Goal: Task Accomplishment & Management: Use online tool/utility

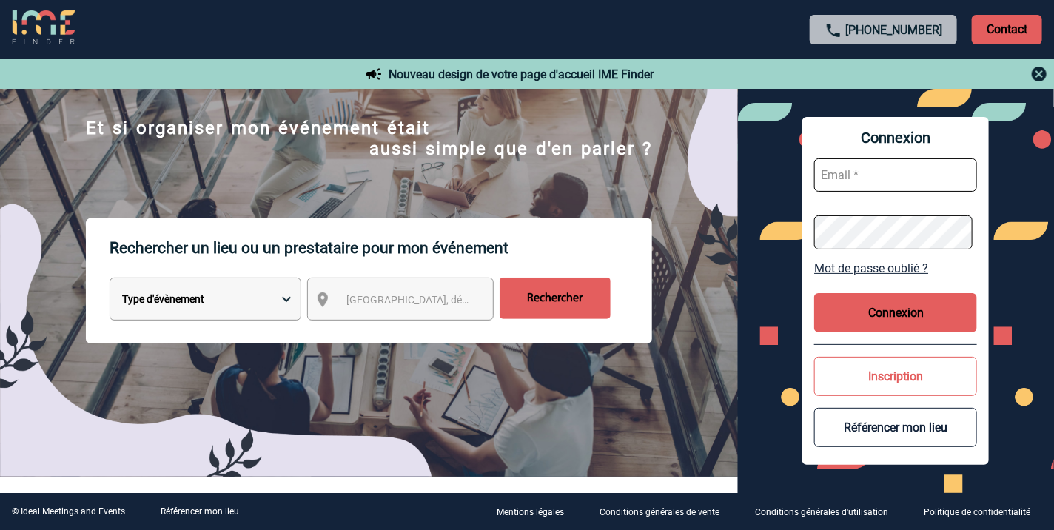
scroll to position [246, 0]
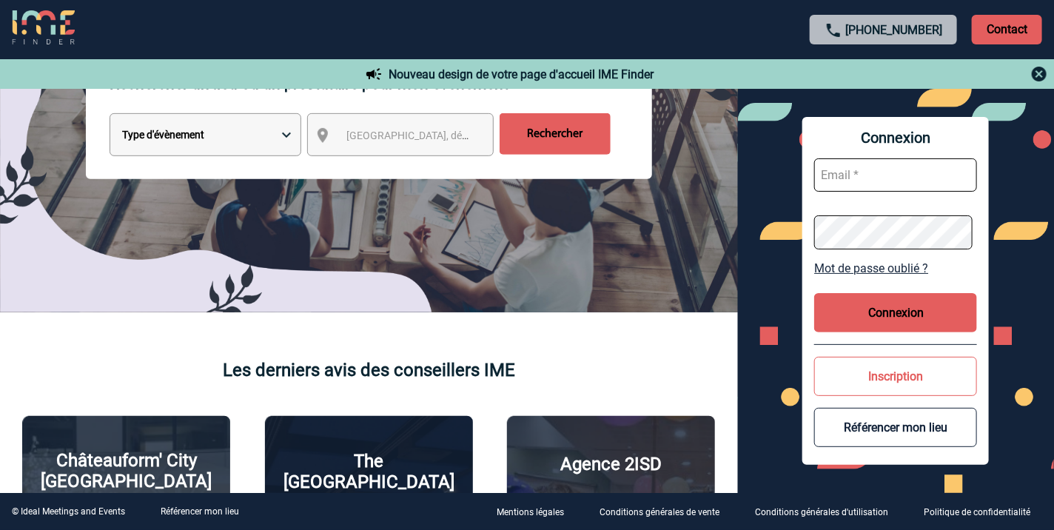
type input "vkalb@ime-groupe.com"
click at [897, 306] on button "Connexion" at bounding box center [895, 312] width 163 height 39
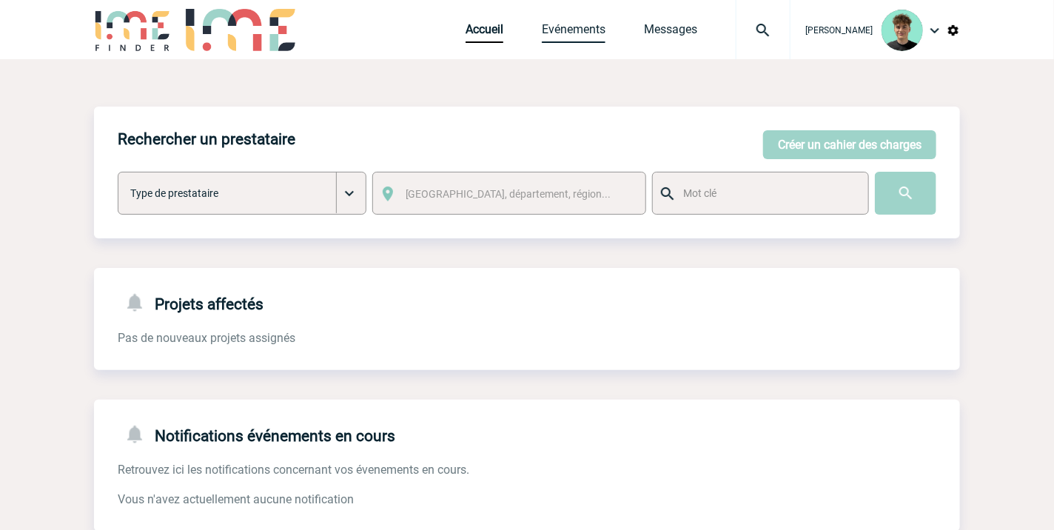
click at [599, 25] on link "Evénements" at bounding box center [574, 32] width 64 height 21
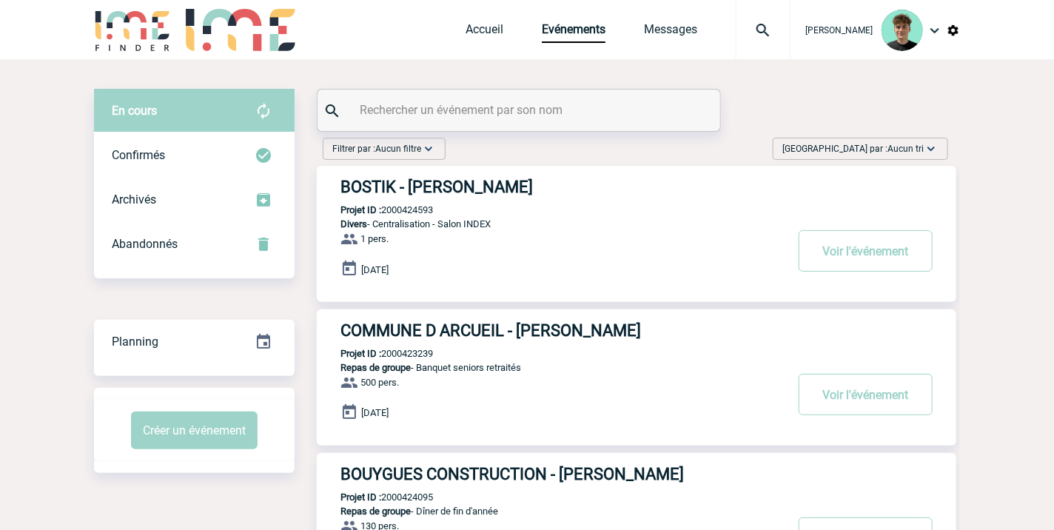
click at [869, 149] on span "Trier par : Aucun tri" at bounding box center [852, 148] width 141 height 15
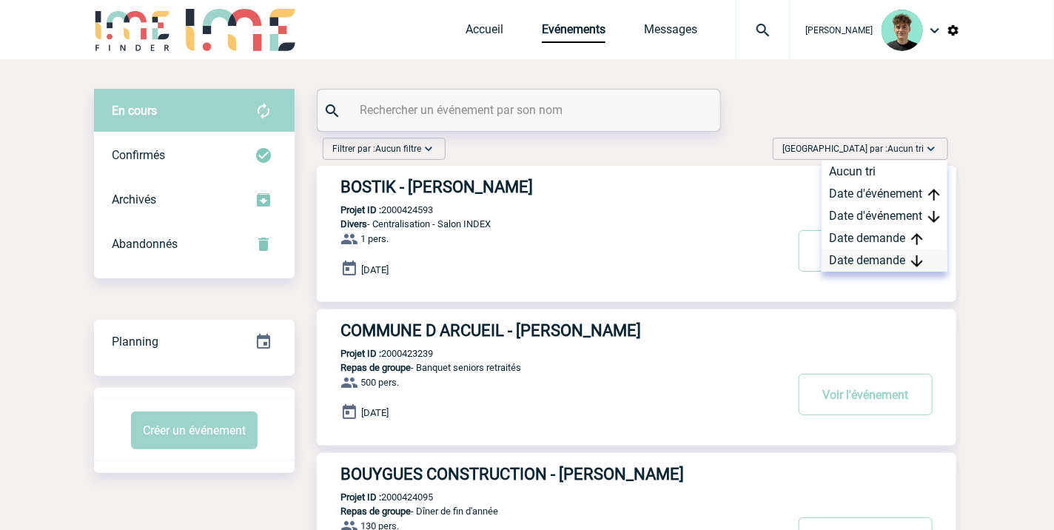
click at [871, 257] on div "Date demande" at bounding box center [884, 260] width 126 height 22
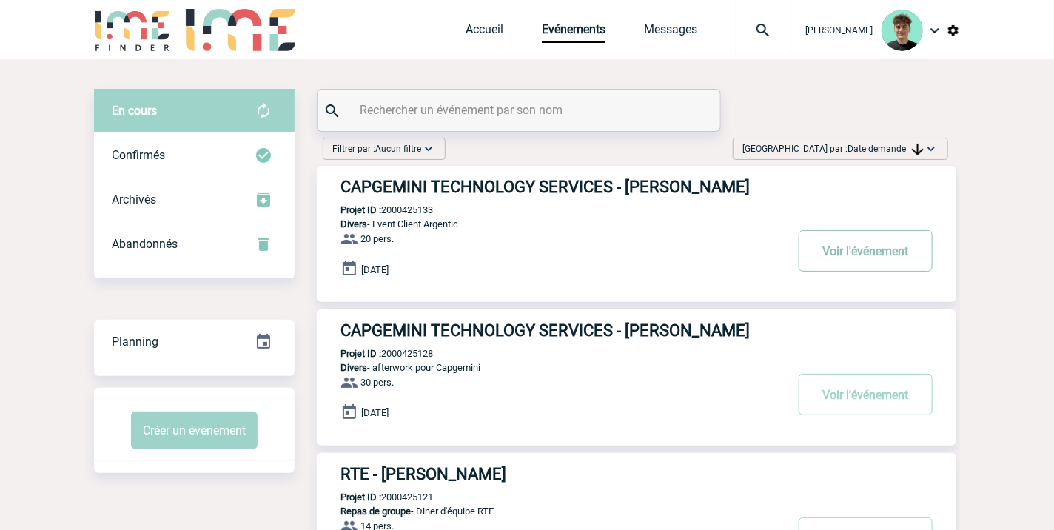
click at [830, 263] on button "Voir l'événement" at bounding box center [865, 250] width 134 height 41
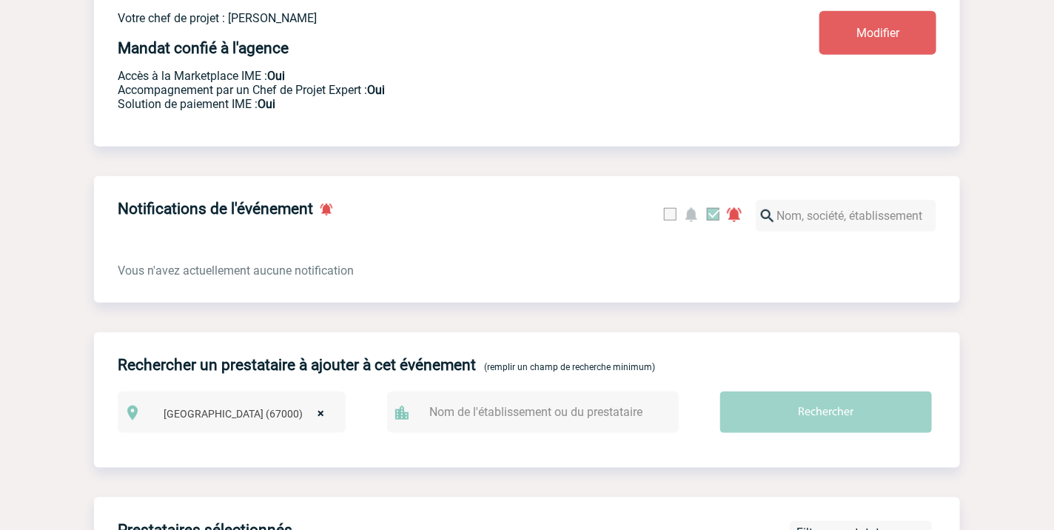
scroll to position [164, 0]
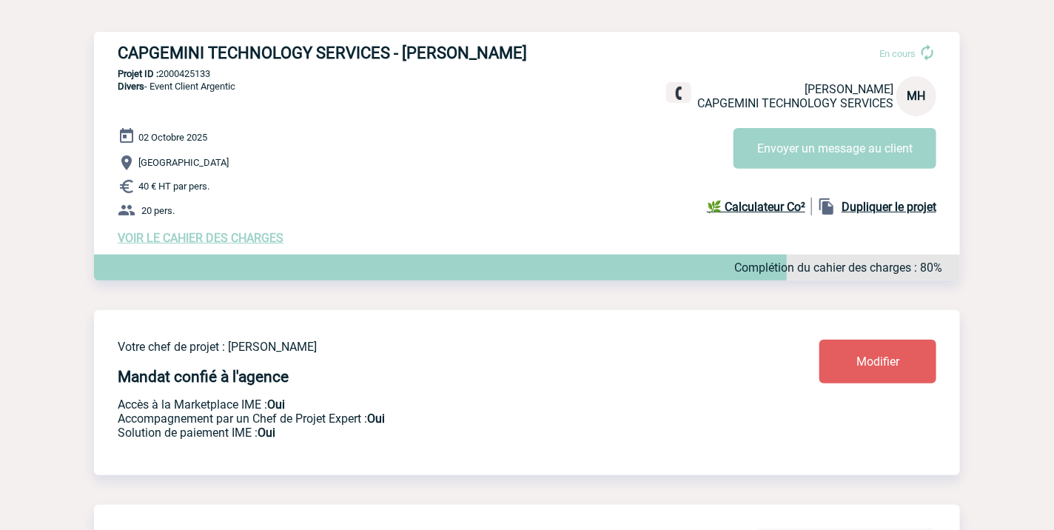
click at [246, 245] on span "VOIR LE CAHIER DES CHARGES" at bounding box center [201, 238] width 166 height 14
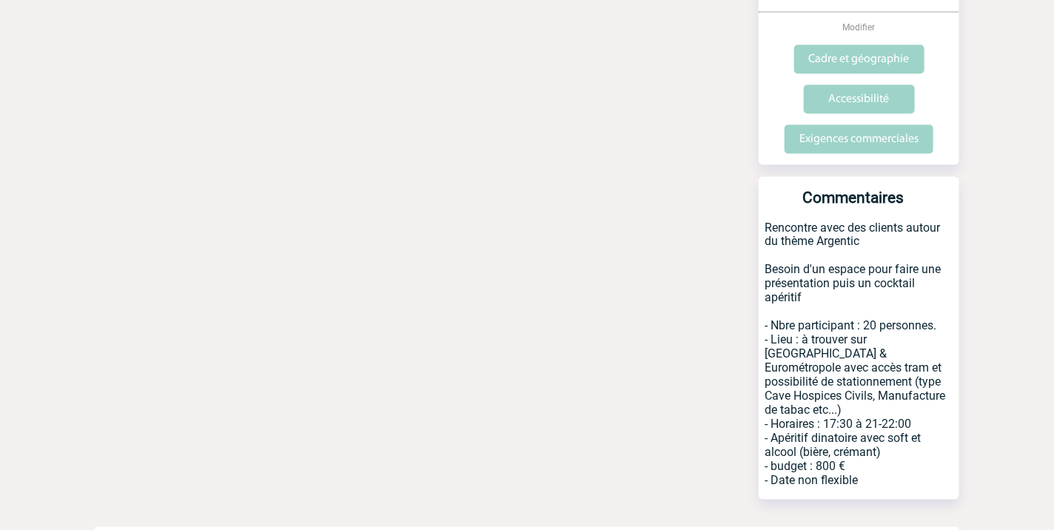
scroll to position [964, 0]
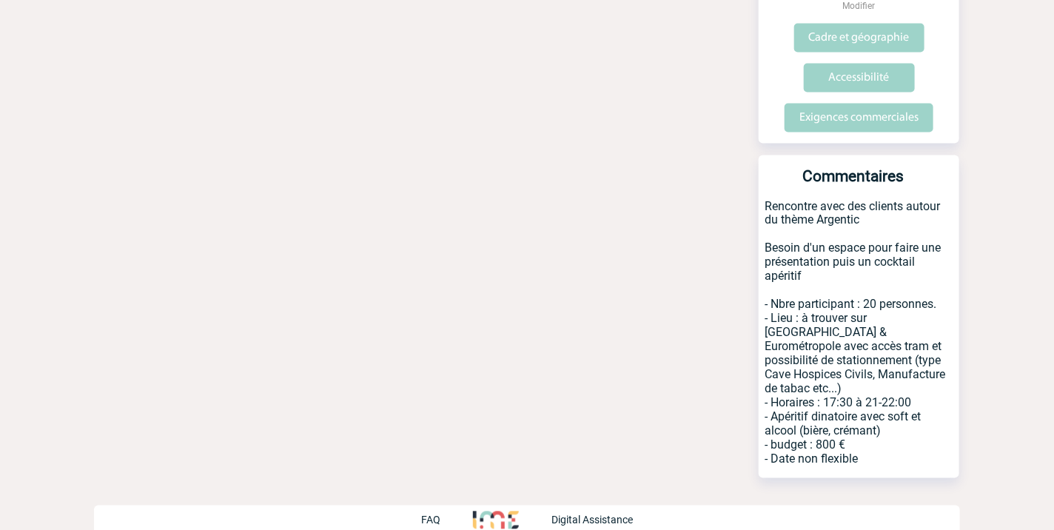
click at [895, 260] on p "Rencontre avec des clients autour du thème Argentic Besoin d'un espace pour fai…" at bounding box center [858, 338] width 200 height 279
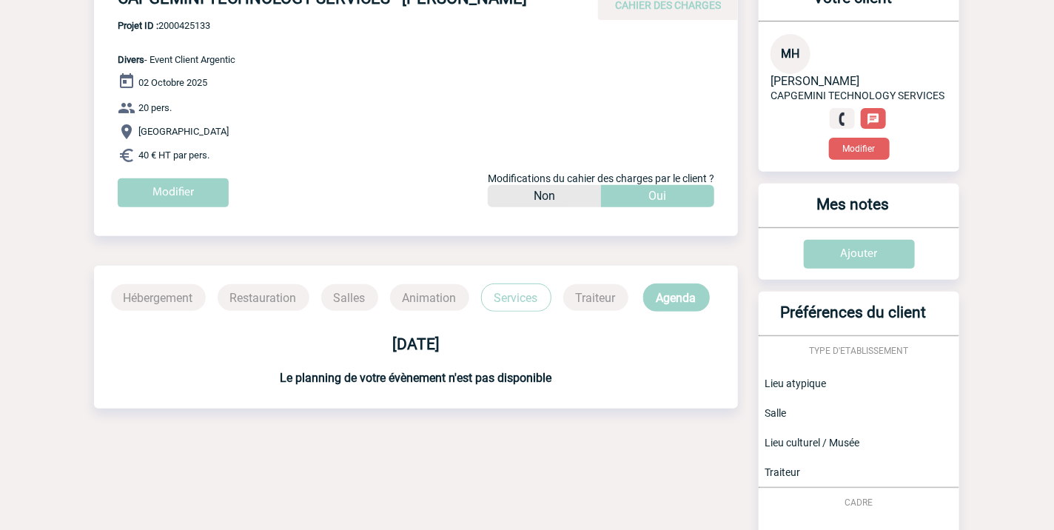
scroll to position [0, 0]
